Goal: Task Accomplishment & Management: Manage account settings

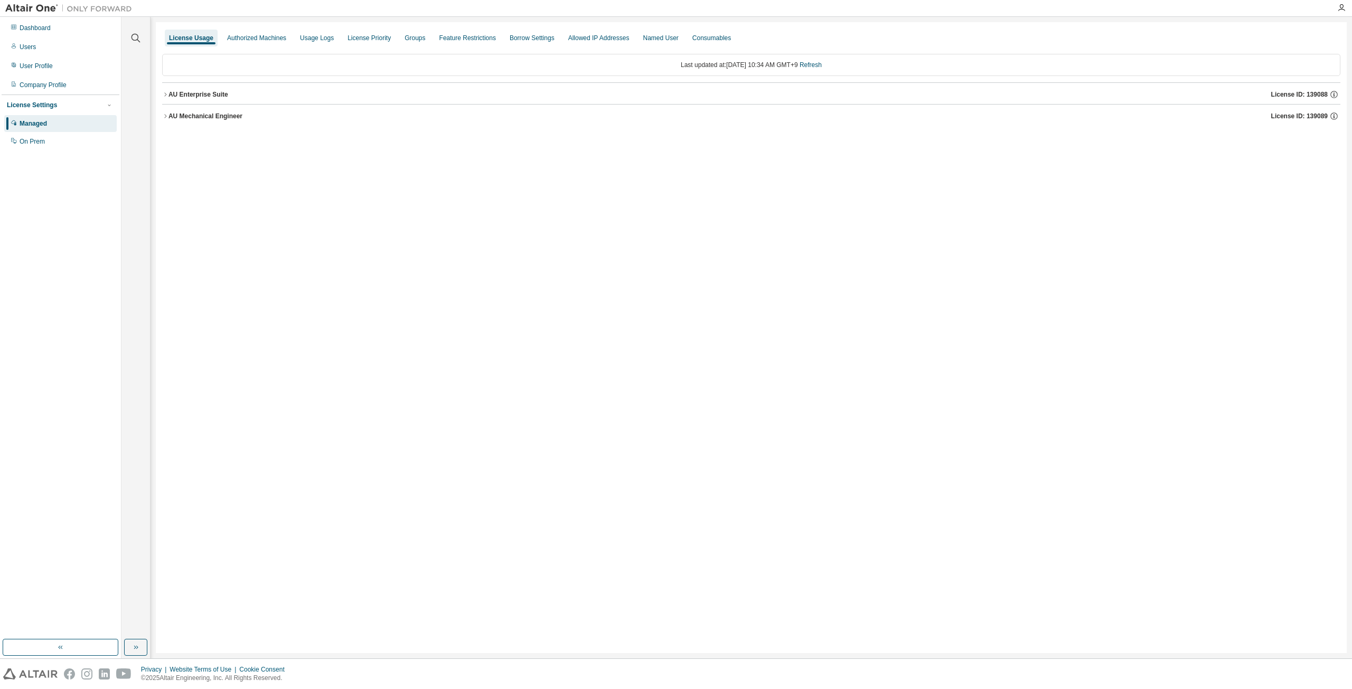
click at [167, 93] on icon "button" at bounding box center [165, 94] width 6 height 6
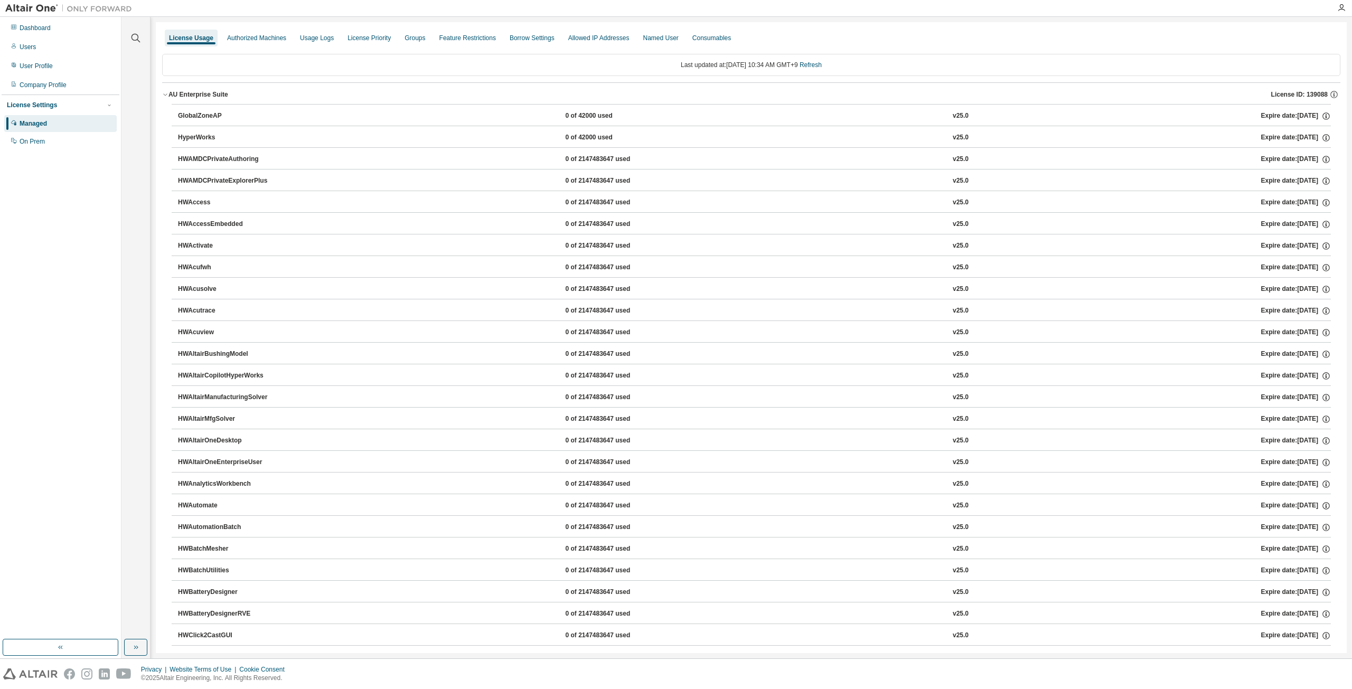
click at [167, 93] on icon "button" at bounding box center [165, 94] width 6 height 6
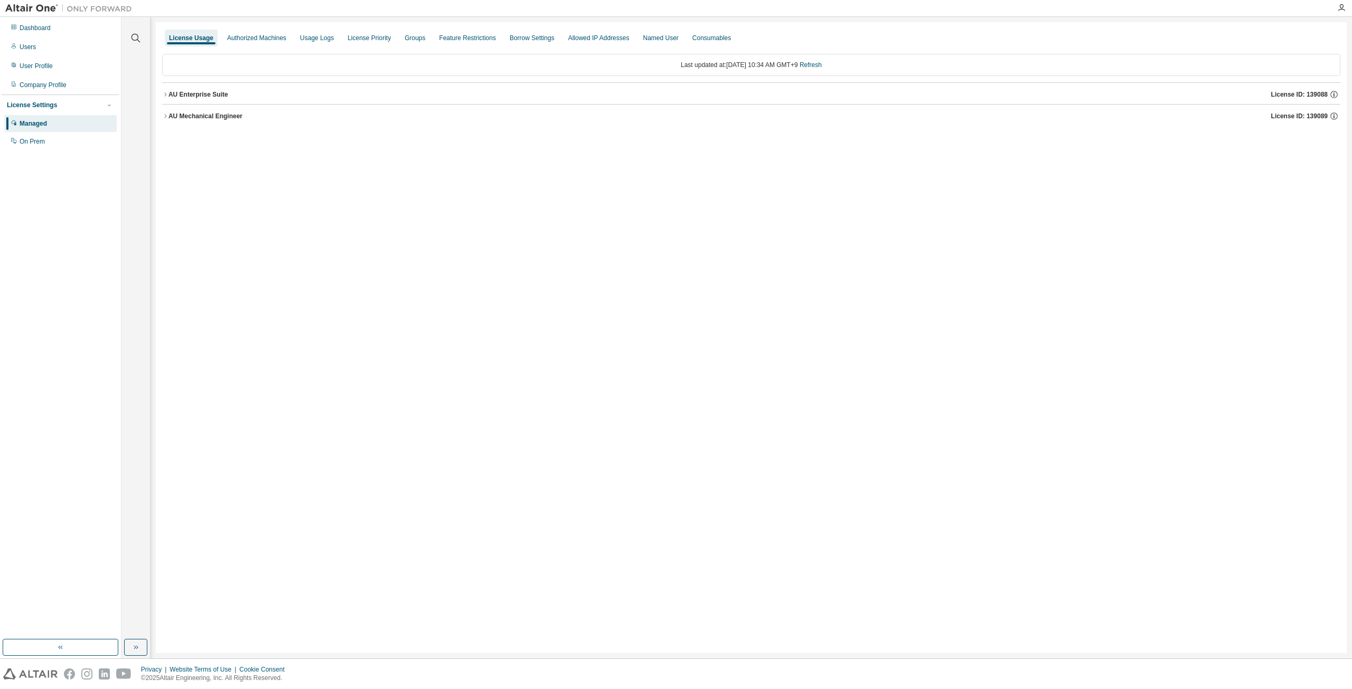
click at [167, 114] on icon "button" at bounding box center [165, 116] width 6 height 6
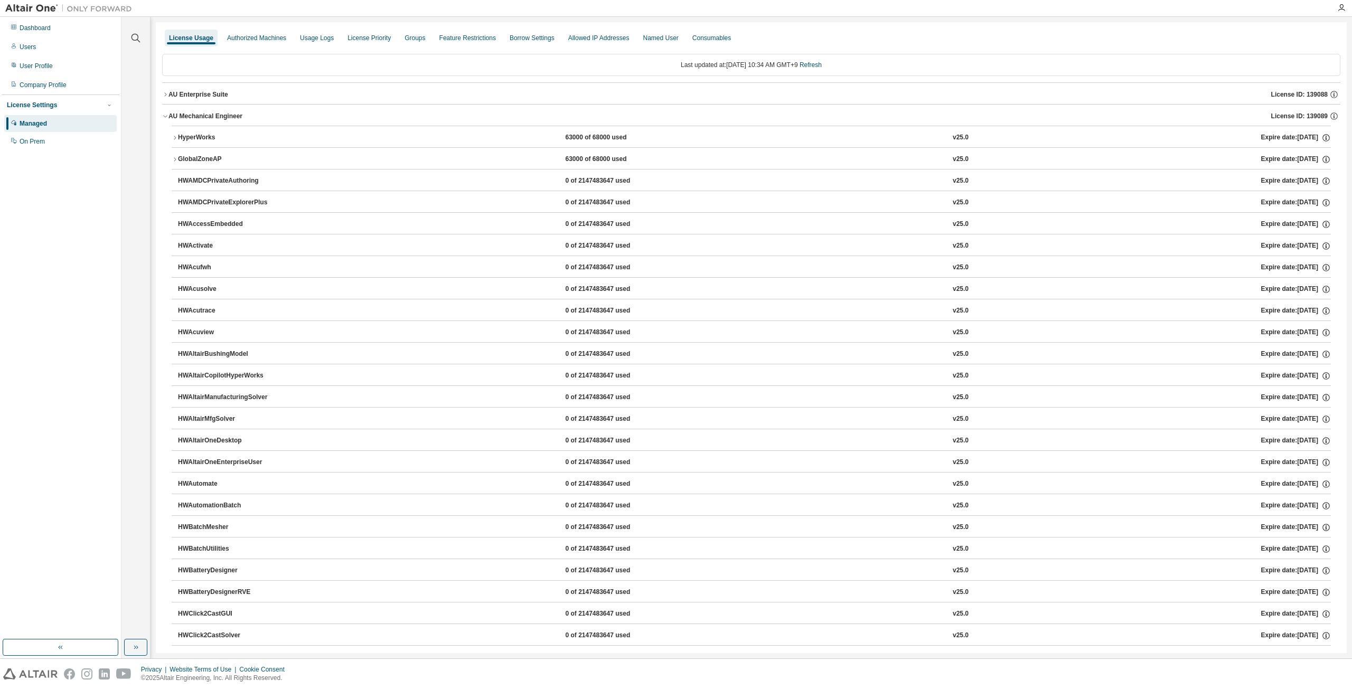
click at [167, 114] on icon "button" at bounding box center [165, 116] width 6 height 6
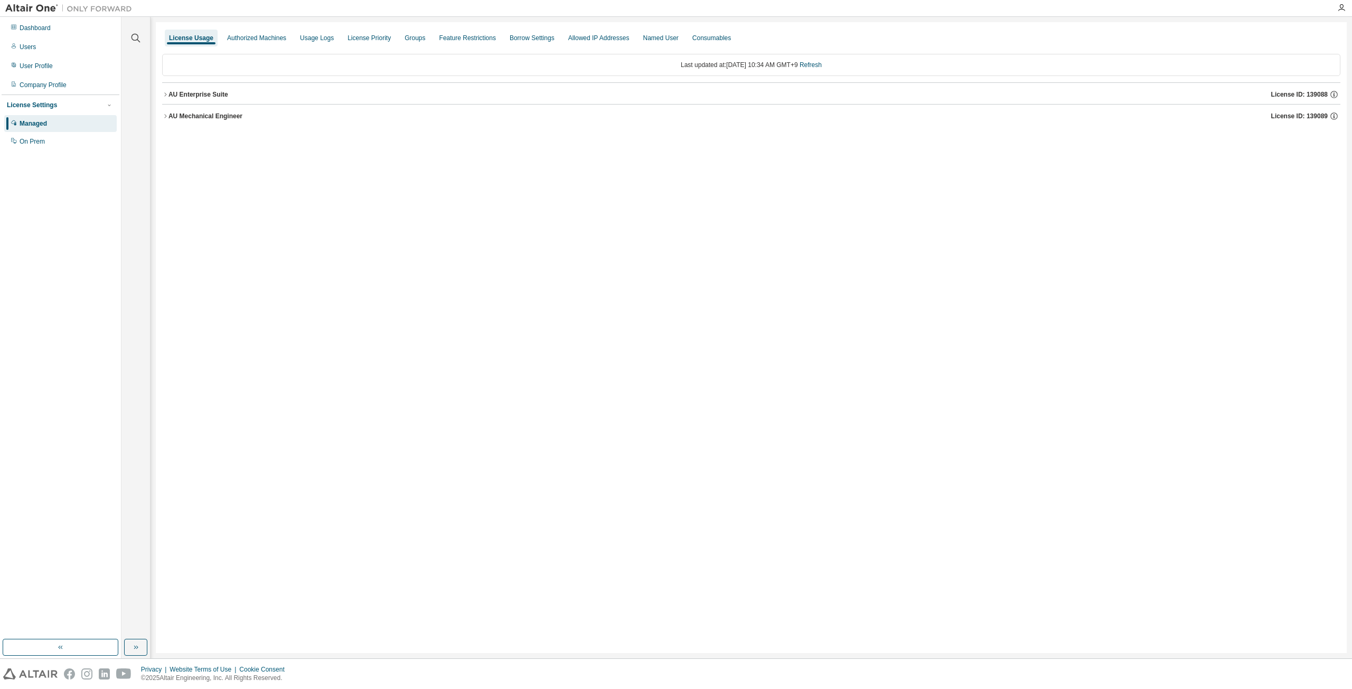
click at [782, 261] on div "License Usage Authorized Machines Usage Logs License Priority Groups Feature Re…" at bounding box center [751, 337] width 1191 height 631
